Goal: Transaction & Acquisition: Book appointment/travel/reservation

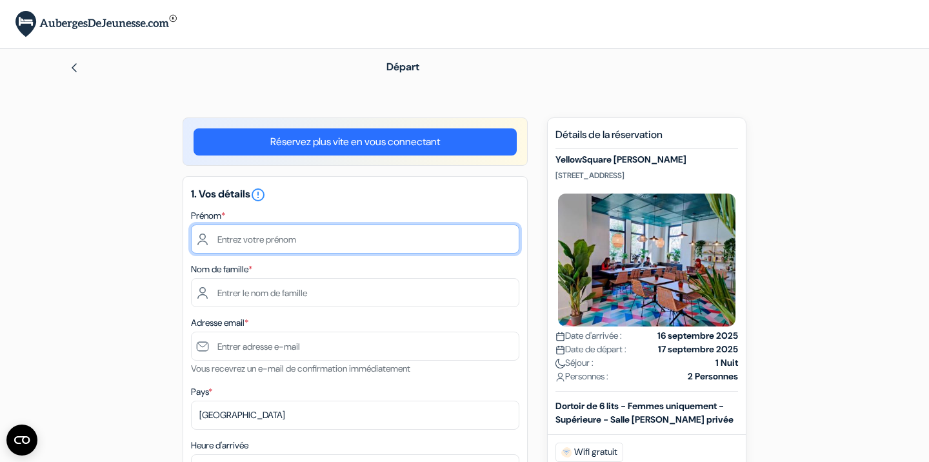
click at [257, 235] on input "text" at bounding box center [355, 239] width 328 height 29
type input "Leonie"
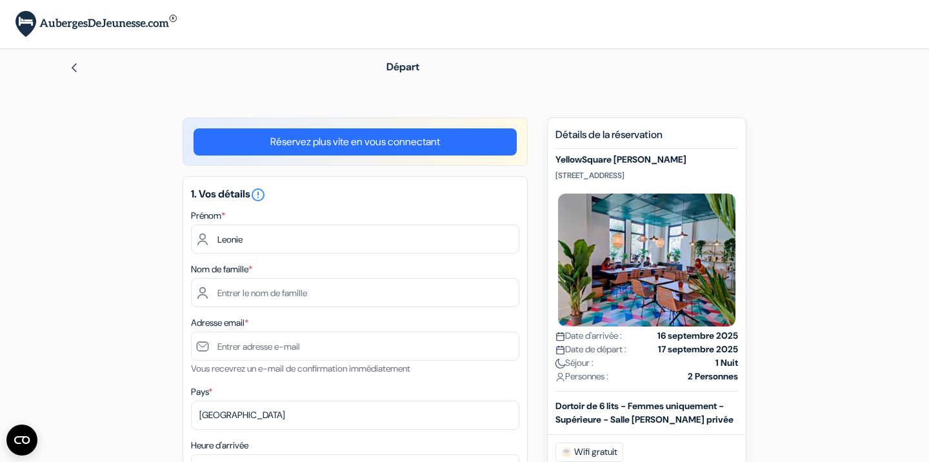
type input "Badot"
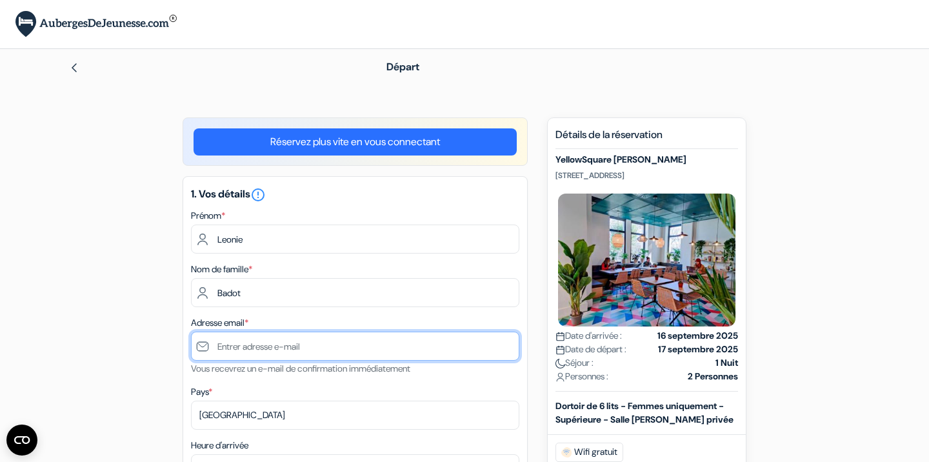
type input "[EMAIL_ADDRESS][DOMAIN_NAME]"
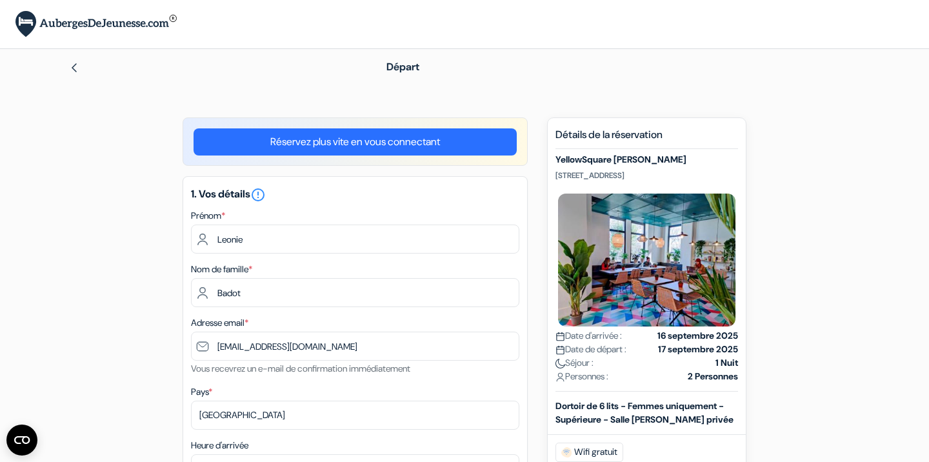
type input "+33644914051"
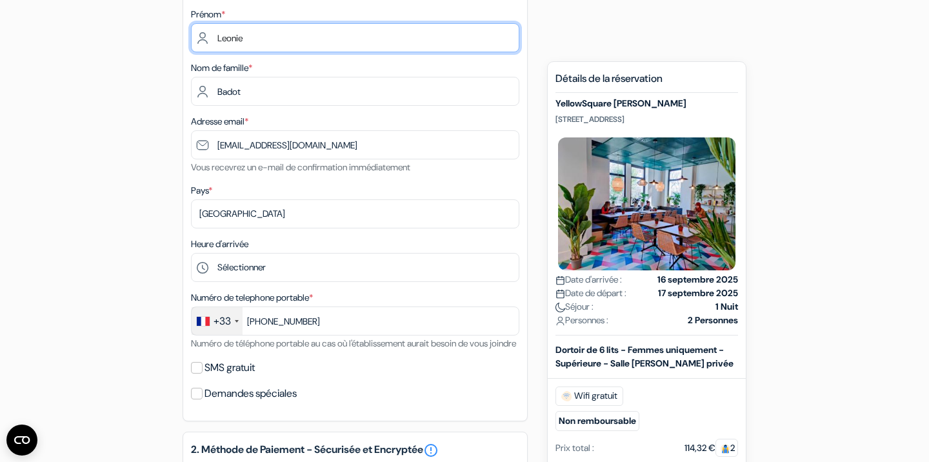
scroll to position [237, 0]
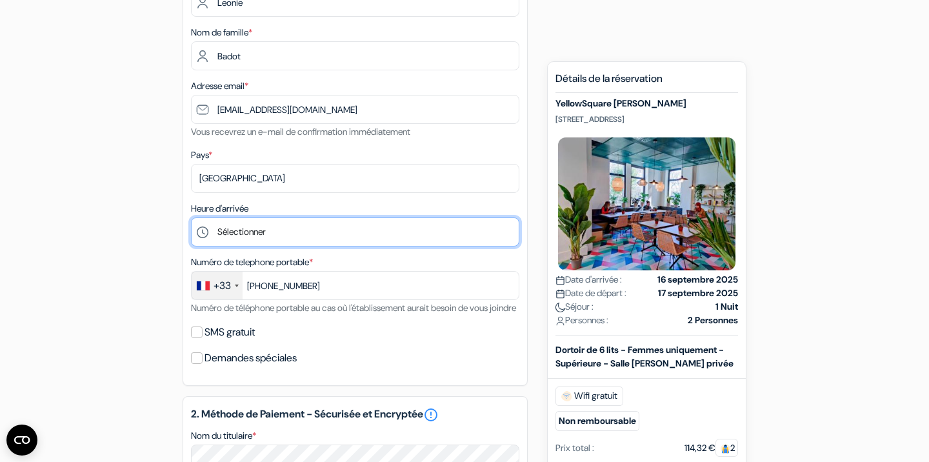
click at [257, 229] on select "Sélectionner 1:00 2:00 3:00 4:00 5:00 6:00 7:00 8:00 9:00 10:00 11:00 12:00 13:…" at bounding box center [355, 231] width 328 height 29
select select "18"
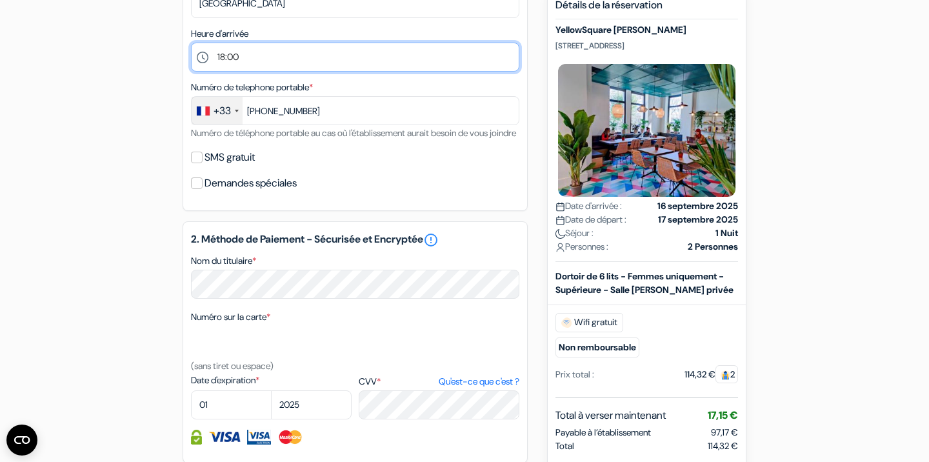
scroll to position [443, 0]
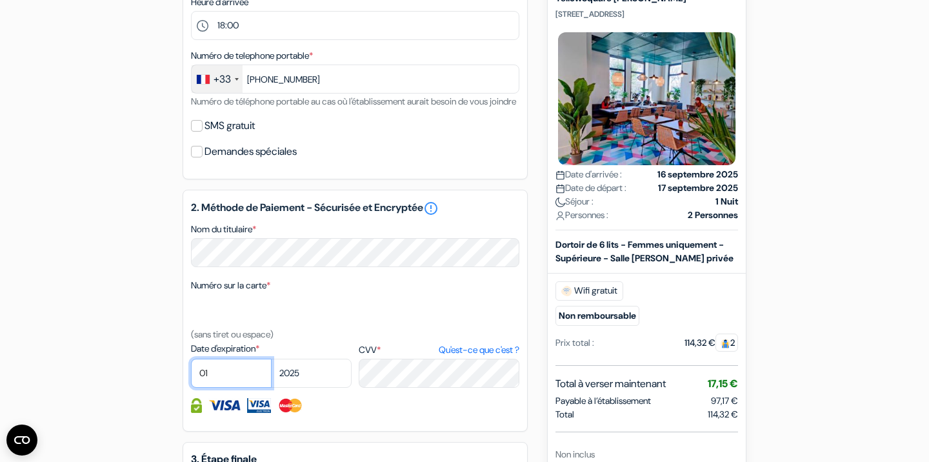
select select "09"
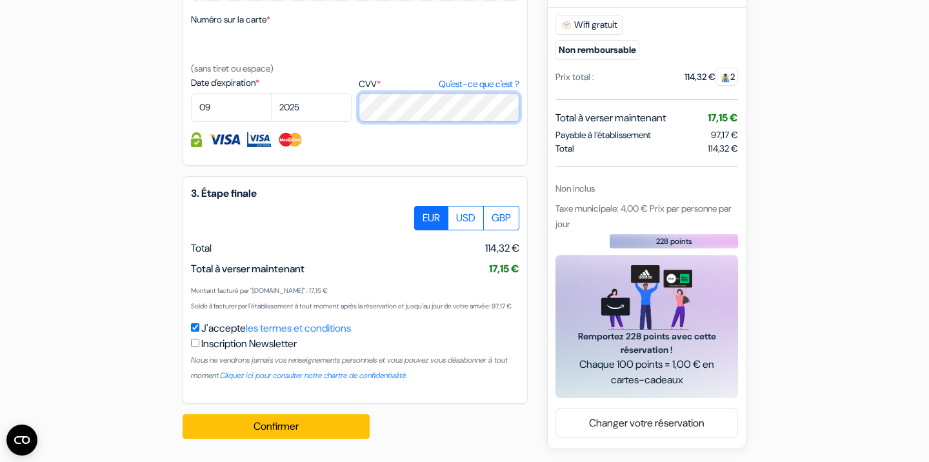
scroll to position [743, 0]
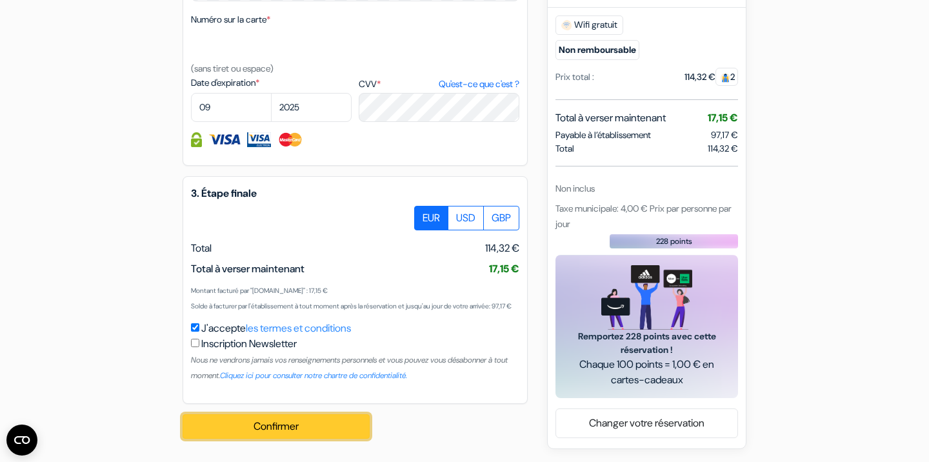
click at [282, 426] on button "Confirmer Loading..." at bounding box center [276, 426] width 187 height 25
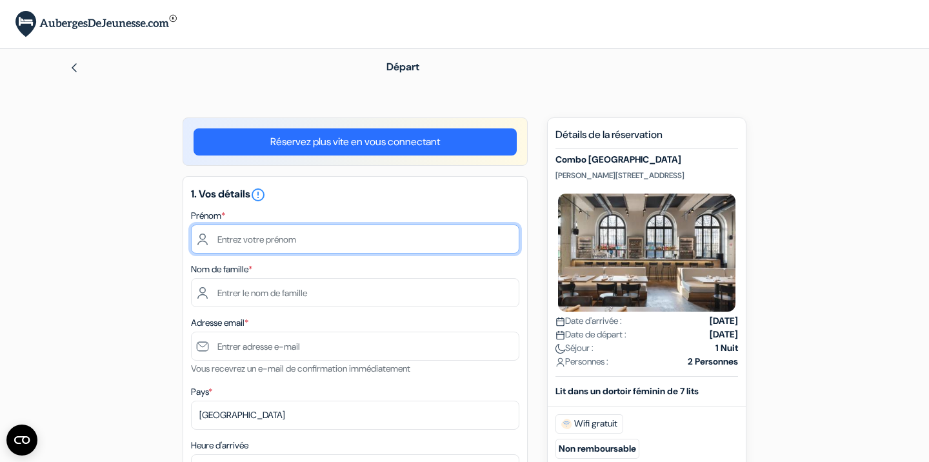
click at [303, 248] on input "text" at bounding box center [355, 239] width 328 height 29
click at [290, 236] on input "text" at bounding box center [355, 239] width 328 height 29
type input "Leonie"
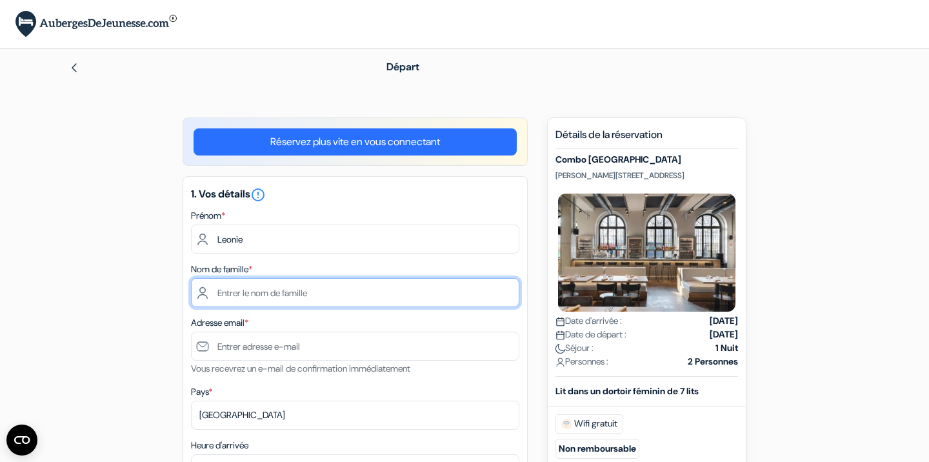
type input "Badot"
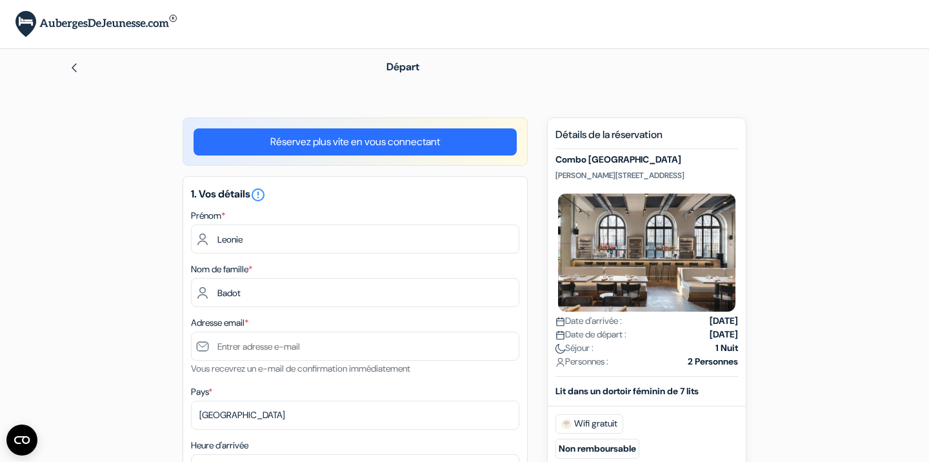
type input "[EMAIL_ADDRESS][DOMAIN_NAME]"
type input "+33644914051"
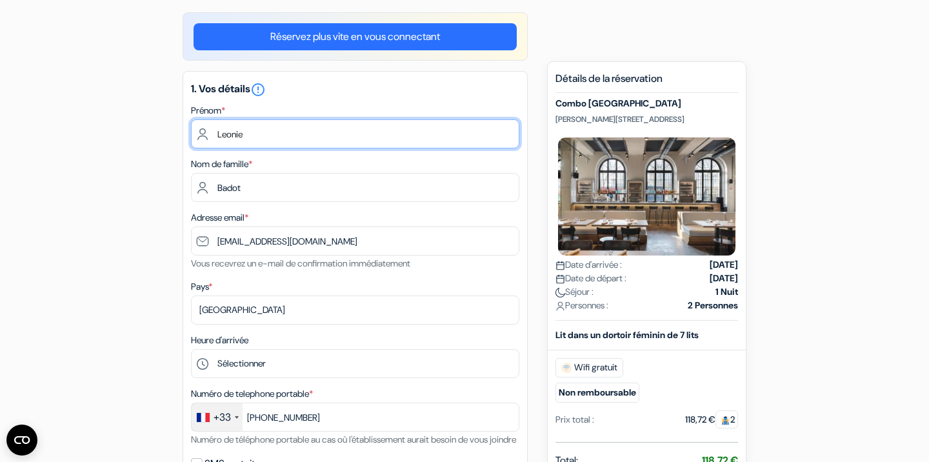
scroll to position [168, 0]
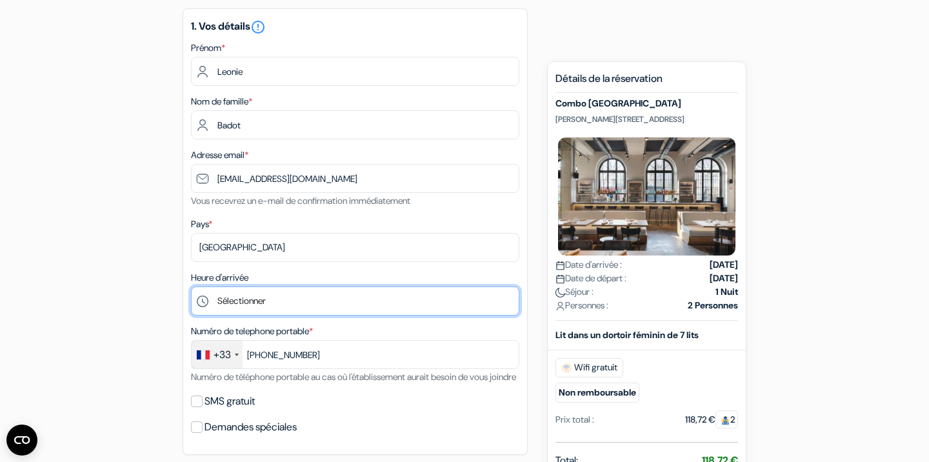
click at [260, 303] on select "Sélectionner 1:00 2:00 3:00 4:00 5:00 6:00 7:00 8:00 9:00 10:00 11:00 12:00 13:…" at bounding box center [355, 300] width 328 height 29
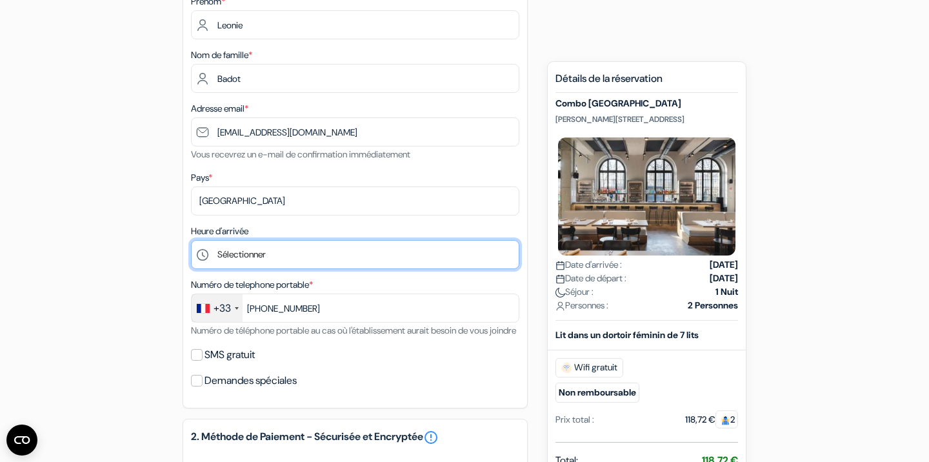
scroll to position [190, 0]
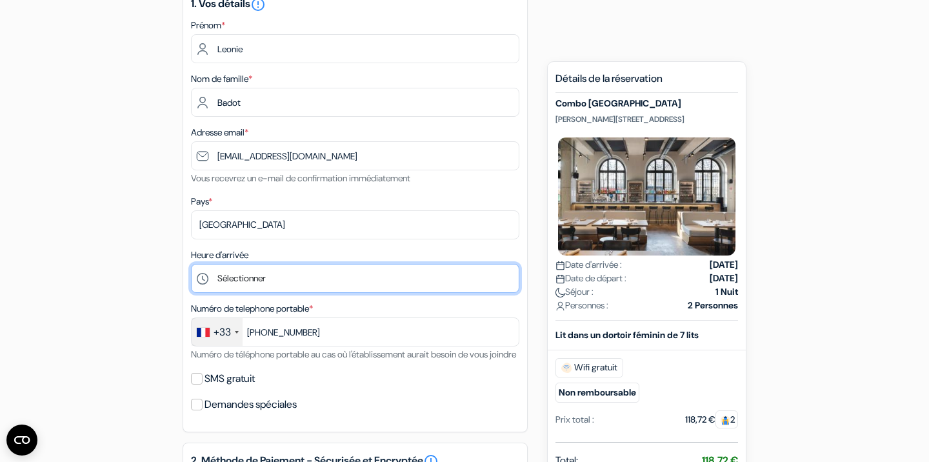
click at [301, 279] on select "Sélectionner 1:00 2:00 3:00 4:00 5:00 6:00 7:00 8:00 9:00 10:00 11:00 12:00 13:…" at bounding box center [355, 278] width 328 height 29
select select "18"
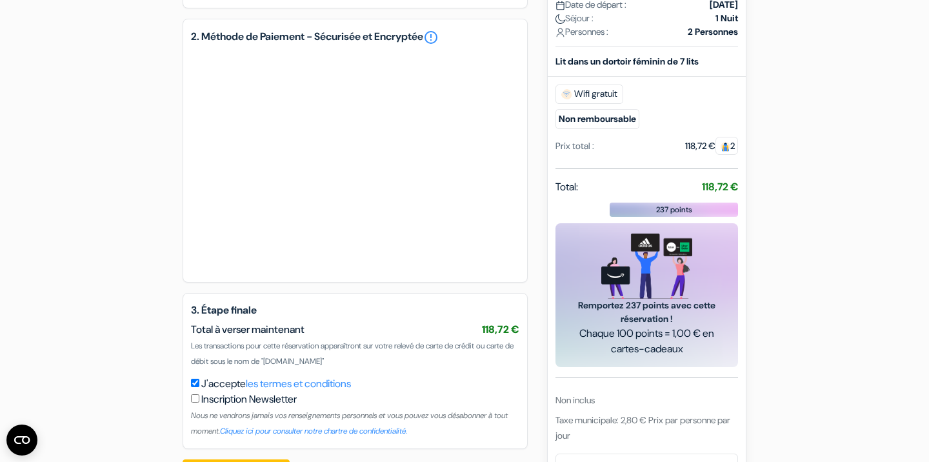
scroll to position [676, 0]
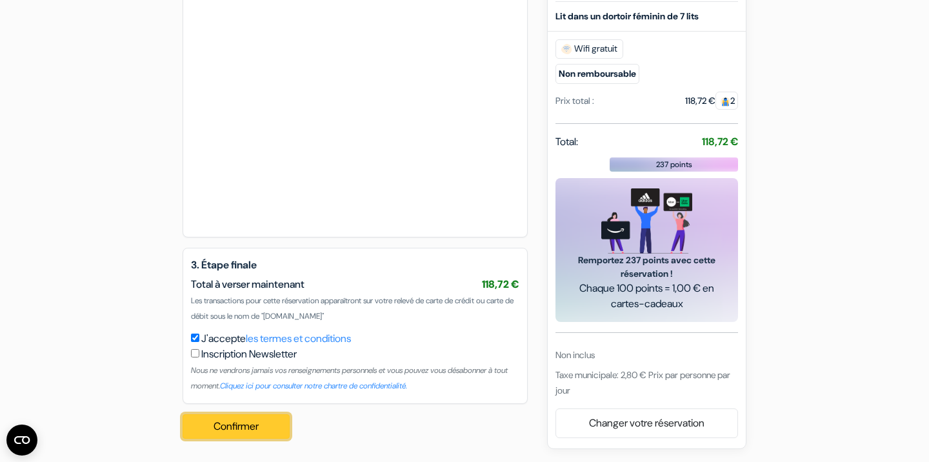
click at [246, 425] on button "Confirmer Loading..." at bounding box center [236, 426] width 107 height 25
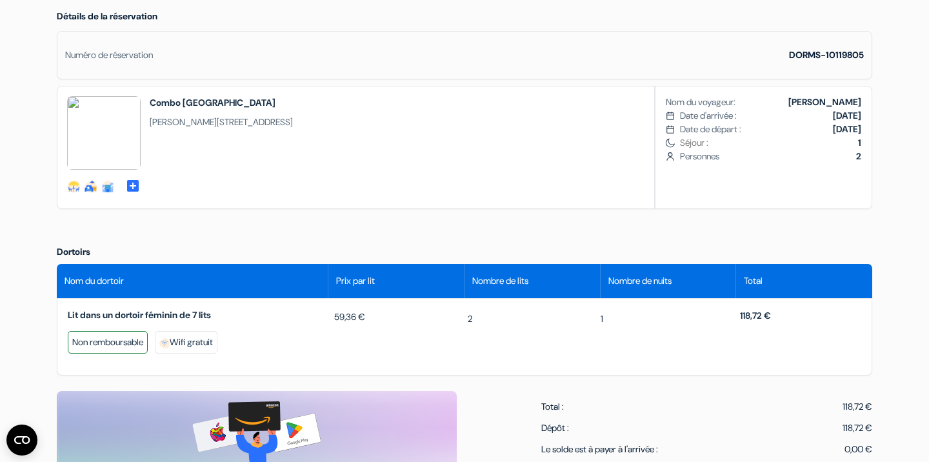
scroll to position [377, 0]
